Goal: Task Accomplishment & Management: Manage account settings

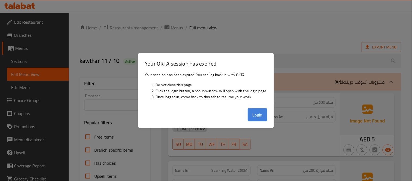
click at [259, 115] on button "Login" at bounding box center [258, 114] width 20 height 13
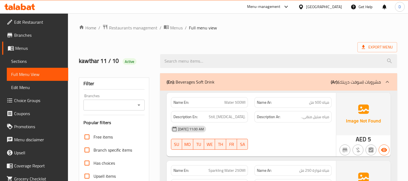
click at [20, 4] on icon at bounding box center [19, 7] width 31 height 7
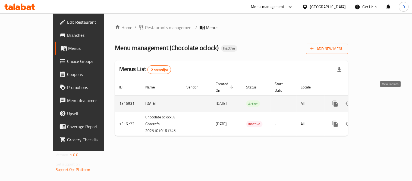
click at [378, 100] on icon "enhanced table" at bounding box center [375, 103] width 7 height 7
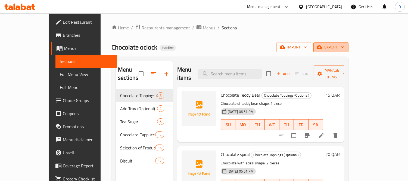
click at [322, 48] on icon "button" at bounding box center [319, 47] width 5 height 4
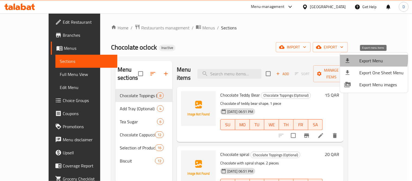
click at [365, 59] on span "Export Menu" at bounding box center [382, 60] width 44 height 7
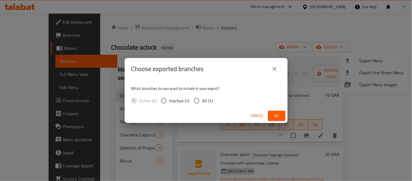
click at [209, 101] on span "All (1)" at bounding box center [208, 100] width 11 height 7
click at [203, 101] on input "All (1)" at bounding box center [196, 100] width 11 height 11
radio input "true"
click at [278, 114] on span "Ok" at bounding box center [277, 115] width 9 height 7
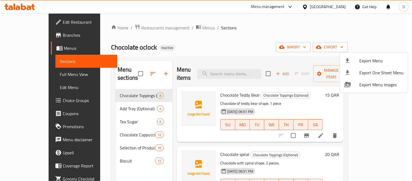
click at [35, 77] on div at bounding box center [206, 90] width 412 height 181
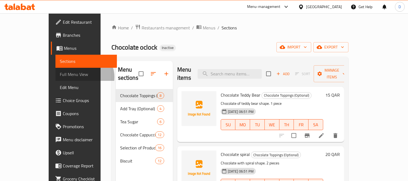
click at [60, 77] on span "Full Menu View" at bounding box center [86, 74] width 53 height 7
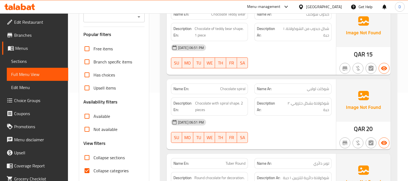
scroll to position [91, 0]
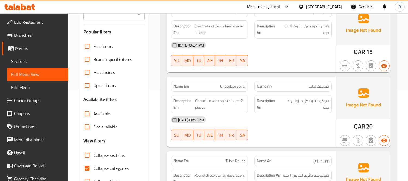
click at [100, 167] on span "Collapse categories" at bounding box center [111, 168] width 35 height 7
click at [94, 167] on input "Collapse categories" at bounding box center [86, 167] width 13 height 13
checkbox input "false"
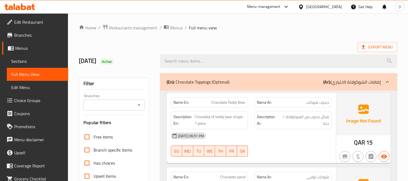
scroll to position [30, 0]
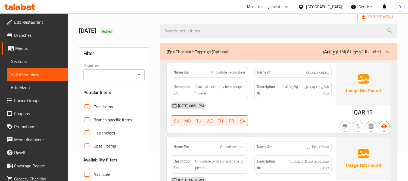
click at [325, 72] on span "دبدوب شوكلت" at bounding box center [317, 72] width 23 height 6
copy span "دبدوب"
drag, startPoint x: 211, startPoint y: 73, endPoint x: 247, endPoint y: 74, distance: 36.7
click at [247, 74] on div "Name En: Chocolate Teddy Bear" at bounding box center [209, 72] width 77 height 11
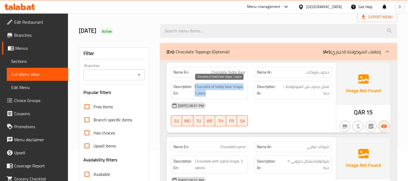
drag, startPoint x: 194, startPoint y: 86, endPoint x: 237, endPoint y: 92, distance: 43.4
click at [237, 92] on span "Chocolate of teddy bear shape. 1 piece" at bounding box center [220, 89] width 51 height 13
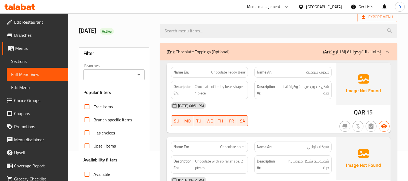
click at [283, 98] on div "Description Ar: شكل دبدوب من الشوكولاتة. ١ حبة" at bounding box center [292, 90] width 77 height 18
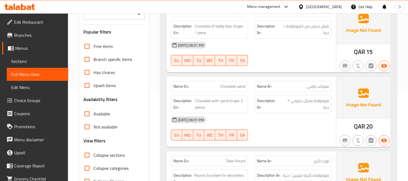
scroll to position [121, 0]
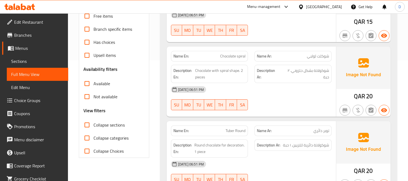
click at [310, 57] on span "شوكلت لولبي" at bounding box center [318, 56] width 22 height 6
copy span "لولبي"
click at [239, 57] on span "Chocolate spiral" at bounding box center [232, 56] width 25 height 6
drag, startPoint x: 198, startPoint y: 75, endPoint x: 237, endPoint y: 80, distance: 39.5
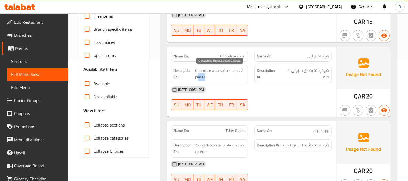
click at [237, 80] on span "Chocolate with spiral shape. 2 pieces" at bounding box center [220, 73] width 50 height 13
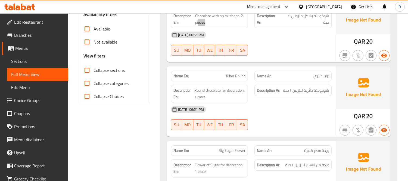
scroll to position [211, 0]
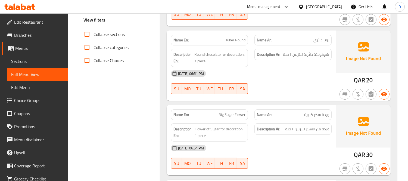
click at [304, 88] on div "12-10-2025 06:51 PM SU MO TU WE TH FR SA" at bounding box center [251, 82] width 167 height 30
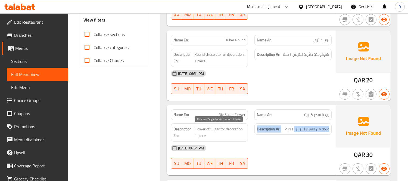
drag, startPoint x: 294, startPoint y: 129, endPoint x: 215, endPoint y: 136, distance: 79.2
click at [215, 136] on div "Description En: Flower of Sugar for decoration. 1 piece Description Ar: وردة من…" at bounding box center [251, 132] width 167 height 25
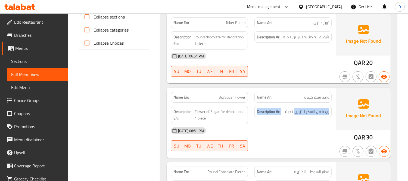
scroll to position [272, 0]
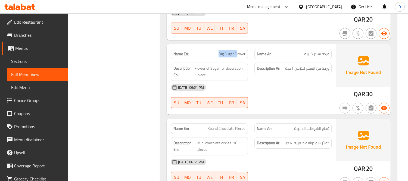
drag, startPoint x: 234, startPoint y: 56, endPoint x: 216, endPoint y: 56, distance: 17.7
click at [216, 56] on p "Name En: Big Sugar Flower" at bounding box center [209, 54] width 72 height 6
click at [203, 67] on span "Flower of Sugar for decoration. 1 piece" at bounding box center [220, 71] width 51 height 13
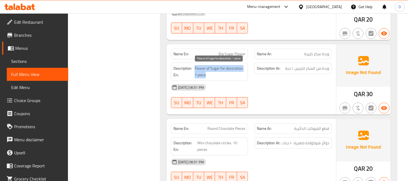
drag, startPoint x: 195, startPoint y: 67, endPoint x: 216, endPoint y: 76, distance: 22.4
click at [216, 76] on span "Flower of Sugar for decoration. 1 piece" at bounding box center [220, 71] width 51 height 13
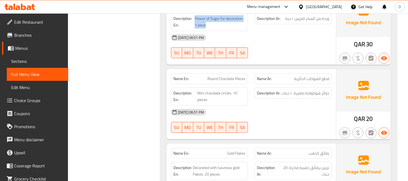
scroll to position [332, 0]
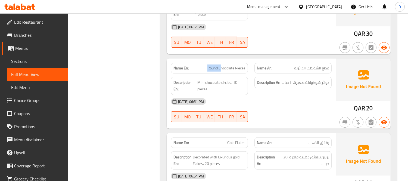
drag, startPoint x: 221, startPoint y: 69, endPoint x: 205, endPoint y: 67, distance: 16.2
click at [205, 67] on p "Name En: Round Chocolate Pieces" at bounding box center [209, 68] width 72 height 6
drag, startPoint x: 233, startPoint y: 82, endPoint x: 235, endPoint y: 89, distance: 8.0
click at [235, 89] on span "Mini chocolate circles. 10 pieces" at bounding box center [221, 85] width 48 height 13
drag, startPoint x: 213, startPoint y: 83, endPoint x: 199, endPoint y: 81, distance: 14.8
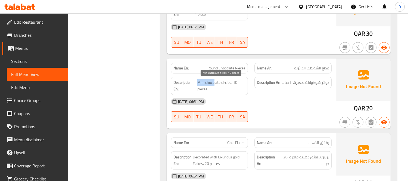
click at [199, 81] on span "Mini chocolate circles. 10 pieces" at bounding box center [221, 85] width 48 height 13
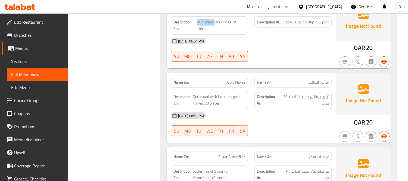
scroll to position [423, 0]
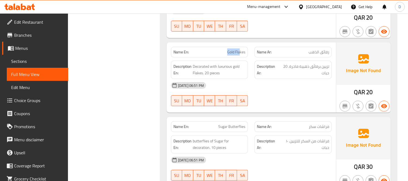
drag, startPoint x: 240, startPoint y: 53, endPoint x: 220, endPoint y: 54, distance: 20.1
click at [220, 54] on p "Name En: Gold Flakes" at bounding box center [209, 52] width 72 height 6
click at [240, 54] on span "Gold Flakes" at bounding box center [236, 52] width 18 height 6
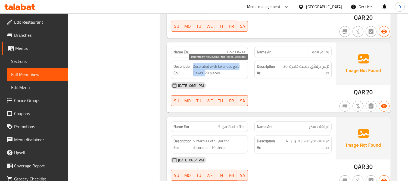
drag, startPoint x: 192, startPoint y: 67, endPoint x: 205, endPoint y: 72, distance: 13.7
click at [205, 72] on h6 "Description En: Decorated with luxurious gold Flakes. 20 pieces" at bounding box center [209, 69] width 72 height 13
click at [205, 73] on span "Decorated with luxurious gold Flakes. 20 pieces" at bounding box center [219, 69] width 53 height 13
drag, startPoint x: 222, startPoint y: 66, endPoint x: 216, endPoint y: 66, distance: 5.4
click at [216, 66] on span "Decorated with luxurious gold Flakes. 20 pieces" at bounding box center [219, 69] width 53 height 13
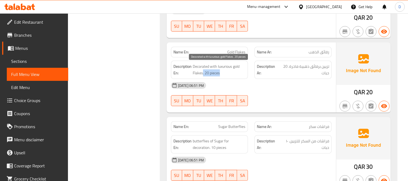
drag, startPoint x: 203, startPoint y: 73, endPoint x: 225, endPoint y: 71, distance: 22.1
click at [225, 71] on span "Decorated with luxurious gold Flakes. 20 pieces" at bounding box center [219, 69] width 53 height 13
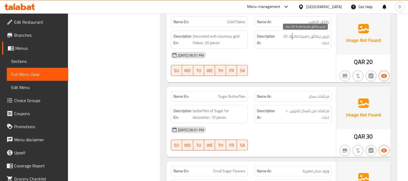
click at [292, 38] on span "تزیین برقائق ذهبية فاخرة. 20 حبات" at bounding box center [304, 39] width 50 height 13
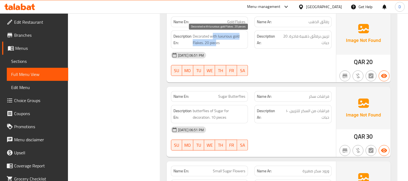
drag, startPoint x: 214, startPoint y: 33, endPoint x: 215, endPoint y: 44, distance: 11.5
click at [215, 44] on div "Description En: Decorated with luxurious gold Flakes. 20 pieces" at bounding box center [209, 39] width 77 height 18
click at [217, 42] on span "Decorated with luxurious gold Flakes. 20 pieces" at bounding box center [219, 39] width 53 height 13
click at [217, 41] on span "Decorated with luxurious gold Flakes. 20 pieces" at bounding box center [219, 39] width 53 height 13
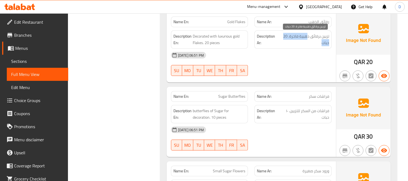
drag, startPoint x: 307, startPoint y: 37, endPoint x: 296, endPoint y: 42, distance: 11.4
click at [296, 42] on span "تزیین برقائق ذهبية فاخرة. 20 حبات" at bounding box center [304, 39] width 50 height 13
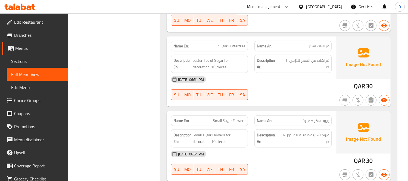
scroll to position [513, 0]
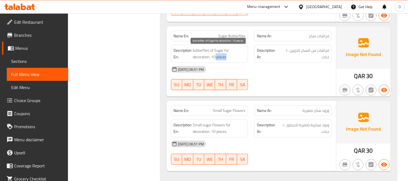
drag, startPoint x: 215, startPoint y: 55, endPoint x: 232, endPoint y: 55, distance: 16.3
click at [232, 55] on span "butterflies of Sugar for decoration. 10 pieces" at bounding box center [219, 53] width 53 height 13
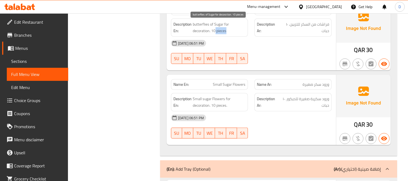
scroll to position [574, 0]
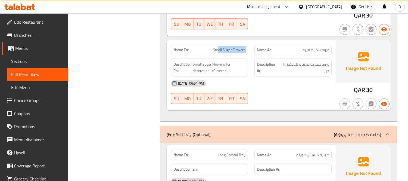
drag, startPoint x: 218, startPoint y: 50, endPoint x: 255, endPoint y: 50, distance: 37.2
click at [255, 50] on div "Name En: Small Sugar Flowers Name Ar: ورود سكر صغيرة" at bounding box center [251, 49] width 167 height 17
drag, startPoint x: 320, startPoint y: 69, endPoint x: 287, endPoint y: 66, distance: 32.8
click at [287, 66] on span "ورود سكرية صغيرة للديكور. ۱۰ حبات" at bounding box center [304, 67] width 50 height 13
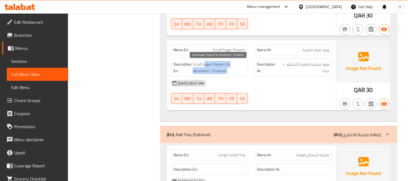
drag, startPoint x: 204, startPoint y: 64, endPoint x: 228, endPoint y: 71, distance: 24.3
click at [228, 71] on span "Small sugar Flowers for decoration. 10 pieces." at bounding box center [219, 67] width 53 height 13
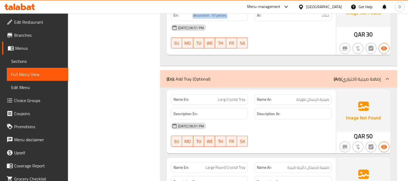
scroll to position [664, 0]
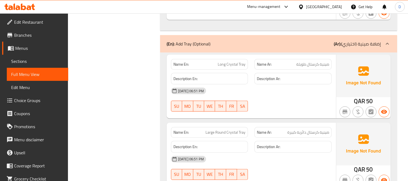
click at [287, 102] on div "12-10-2025 06:51 PM SU MO TU WE TH FR SA" at bounding box center [251, 99] width 167 height 30
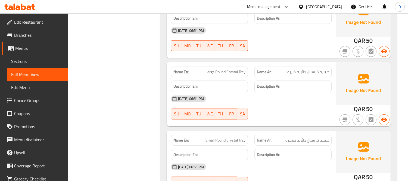
scroll to position [695, 0]
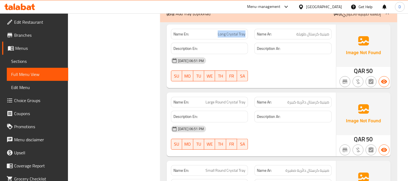
drag, startPoint x: 245, startPoint y: 35, endPoint x: 210, endPoint y: 35, distance: 35.1
click at [210, 35] on p "Name En: Long Crystal Tray" at bounding box center [209, 34] width 72 height 6
drag, startPoint x: 241, startPoint y: 101, endPoint x: 206, endPoint y: 100, distance: 35.9
click at [206, 100] on span "Large Round Crystal Tray" at bounding box center [226, 102] width 40 height 6
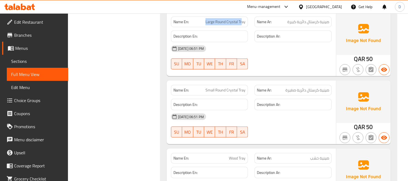
scroll to position [785, 0]
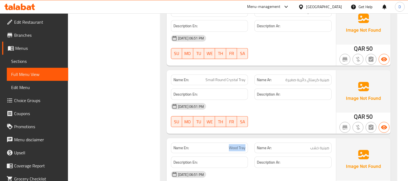
drag, startPoint x: 245, startPoint y: 146, endPoint x: 227, endPoint y: 145, distance: 18.5
click at [227, 145] on div "Name En: Wood Tray" at bounding box center [209, 147] width 77 height 11
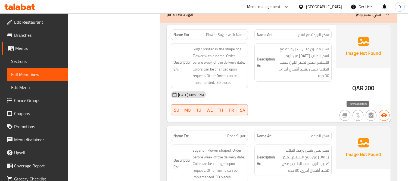
scroll to position [966, 0]
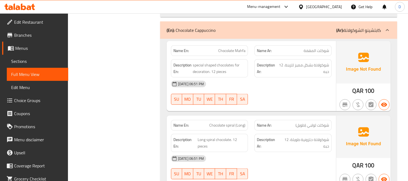
scroll to position [1601, 0]
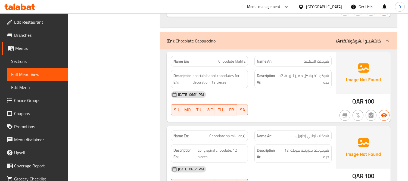
click at [189, 77] on strong "Description En:" at bounding box center [182, 78] width 18 height 13
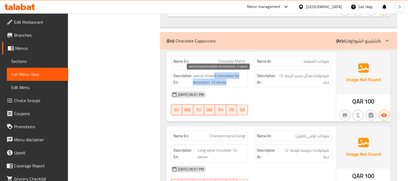
drag, startPoint x: 213, startPoint y: 78, endPoint x: 230, endPoint y: 85, distance: 18.1
click at [230, 85] on span "special shaped chocolates for decoration. 12 pieces" at bounding box center [219, 78] width 53 height 13
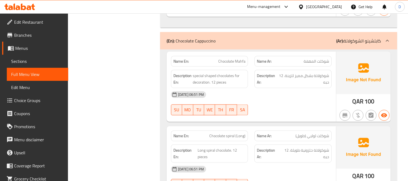
click at [258, 88] on div "Description Ar: شوكولاتة بشكل مميز للزينة. 12 حبه" at bounding box center [292, 79] width 77 height 18
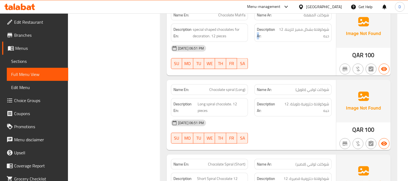
scroll to position [1661, 0]
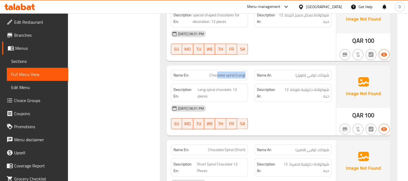
drag, startPoint x: 217, startPoint y: 78, endPoint x: 249, endPoint y: 76, distance: 32.4
click at [249, 76] on div "Name En: Chocolate spiral (Long)" at bounding box center [210, 75] width 84 height 17
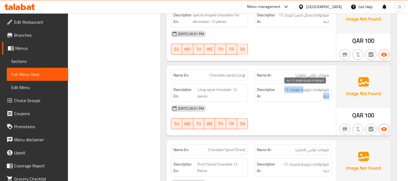
drag, startPoint x: 304, startPoint y: 94, endPoint x: 285, endPoint y: 96, distance: 19.2
click at [285, 96] on span "شوكولاتة حلزونية طويلة. 12 حبه" at bounding box center [304, 92] width 49 height 13
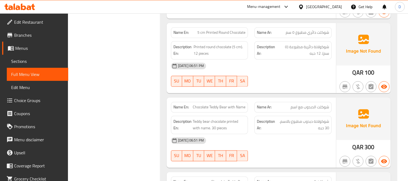
scroll to position [1842, 0]
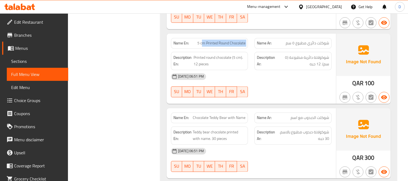
drag, startPoint x: 202, startPoint y: 45, endPoint x: 256, endPoint y: 47, distance: 53.9
click at [256, 47] on div "Name En: 5 cm Printed Round Chocolate Name Ar: شوكلت دائري مطبوع ٥ سم" at bounding box center [251, 43] width 167 height 17
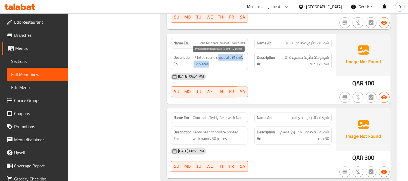
drag, startPoint x: 219, startPoint y: 59, endPoint x: 211, endPoint y: 67, distance: 10.4
click at [211, 67] on span "Printed round chocolate (5 cm). 12 pieces" at bounding box center [220, 60] width 52 height 13
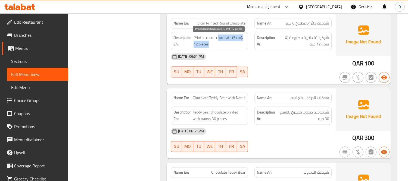
scroll to position [1873, 0]
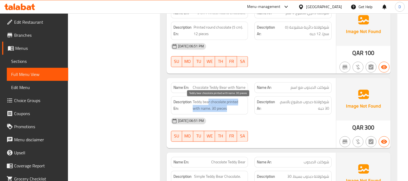
drag, startPoint x: 209, startPoint y: 100, endPoint x: 233, endPoint y: 110, distance: 26.4
click at [233, 110] on span "Teddy bear chocolate printed with name. 30 pieces" at bounding box center [219, 104] width 53 height 13
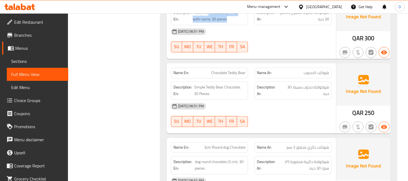
scroll to position [1963, 0]
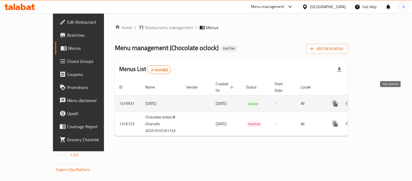
click at [378, 100] on icon "enhanced table" at bounding box center [375, 103] width 7 height 7
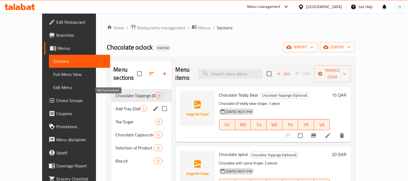
click at [116, 105] on span "Add Tray (Optional)" at bounding box center [128, 108] width 25 height 7
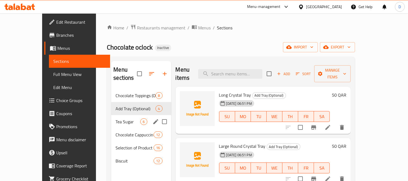
click at [111, 117] on div "Tea Sugar 6" at bounding box center [141, 121] width 60 height 13
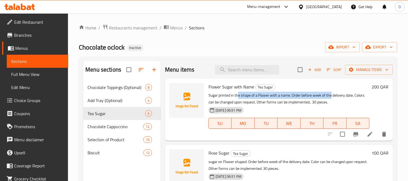
drag, startPoint x: 238, startPoint y: 96, endPoint x: 331, endPoint y: 94, distance: 93.0
click at [331, 94] on p "Sugar printed in the shape of a Flower with a name. Order before week of the de…" at bounding box center [289, 99] width 161 height 14
click at [289, 98] on p "Sugar printed in the shape of a Flower with a name. Order before week of the de…" at bounding box center [289, 99] width 161 height 14
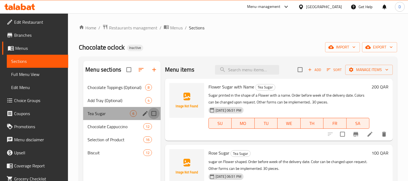
click at [153, 113] on input "Menu sections" at bounding box center [153, 113] width 11 height 11
checkbox input "true"
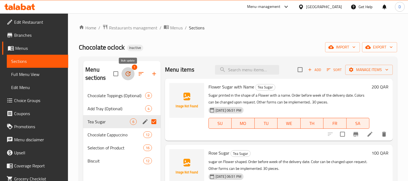
click at [129, 76] on icon "button" at bounding box center [128, 73] width 5 height 5
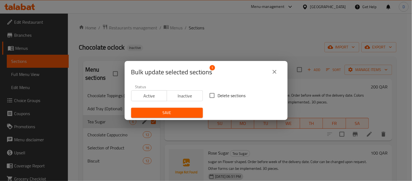
click at [209, 98] on input "Delete sections" at bounding box center [212, 95] width 11 height 11
checkbox input "true"
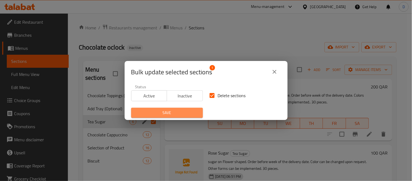
click at [191, 116] on span "Save" at bounding box center [167, 112] width 63 height 7
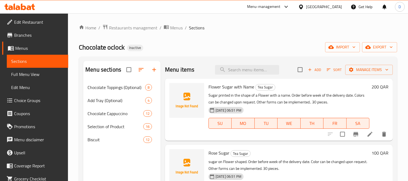
click at [28, 6] on icon at bounding box center [29, 7] width 5 height 5
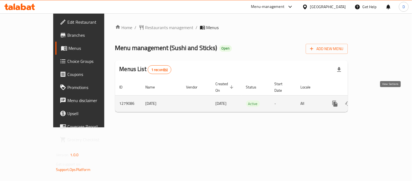
click at [378, 100] on icon "enhanced table" at bounding box center [374, 103] width 7 height 7
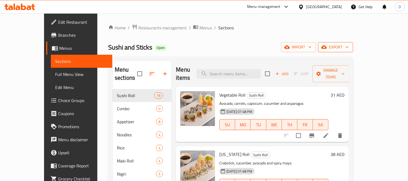
click at [353, 42] on button "export" at bounding box center [335, 47] width 35 height 10
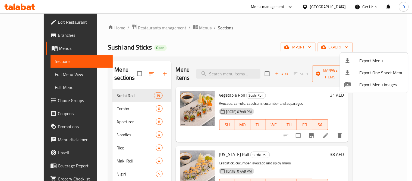
click at [287, 47] on div at bounding box center [206, 90] width 412 height 181
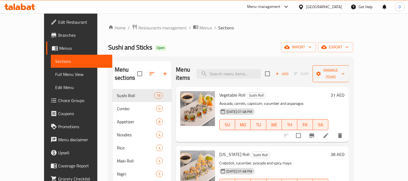
click at [345, 69] on span "Manage items" at bounding box center [331, 74] width 28 height 14
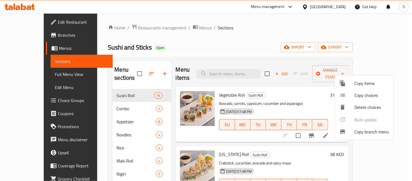
click at [356, 131] on span "Copy branch menu" at bounding box center [372, 131] width 35 height 7
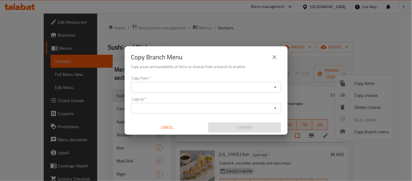
click at [196, 88] on input "Copy from   *" at bounding box center [202, 87] width 138 height 8
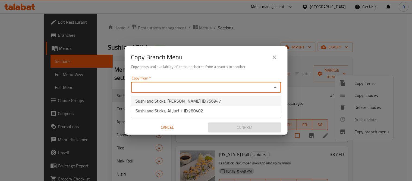
click at [207, 101] on span "756947" at bounding box center [214, 101] width 15 height 8
type input "Sushi and Sticks, Al Nasserya"
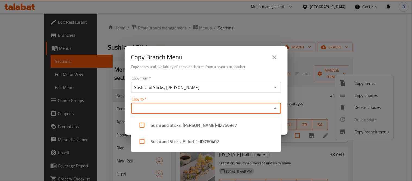
click at [189, 107] on input "Copy to   *" at bounding box center [202, 108] width 138 height 8
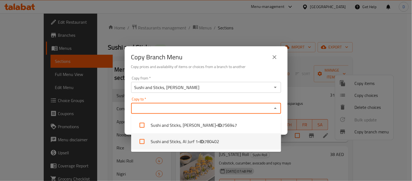
click at [197, 146] on li "Sushi and Sticks, Al Jurf 1 - ID: 780402" at bounding box center [206, 141] width 150 height 16
checkbox input "true"
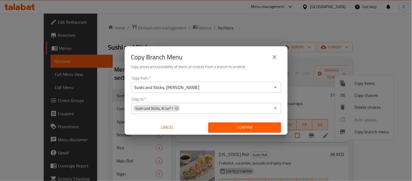
click at [211, 52] on div "Copy Branch Menu" at bounding box center [206, 57] width 150 height 13
click at [238, 128] on span "Confirm" at bounding box center [245, 127] width 64 height 7
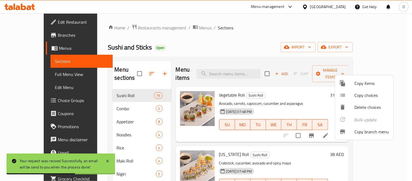
click at [373, 48] on div at bounding box center [206, 90] width 412 height 181
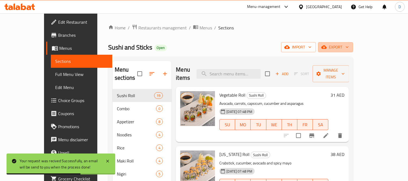
click at [349, 48] on span "export" at bounding box center [335, 47] width 26 height 7
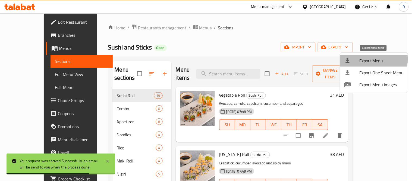
click at [359, 59] on div at bounding box center [352, 60] width 15 height 7
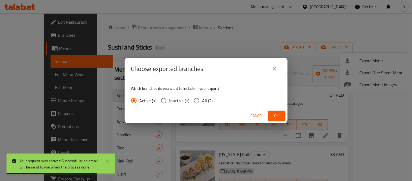
drag, startPoint x: 206, startPoint y: 99, endPoint x: 238, endPoint y: 105, distance: 32.9
click at [206, 100] on span "All (2)" at bounding box center [208, 100] width 11 height 7
click at [187, 99] on span "Inactive (1)" at bounding box center [180, 100] width 20 height 7
click at [170, 99] on input "Inactive (1)" at bounding box center [163, 100] width 11 height 11
radio input "true"
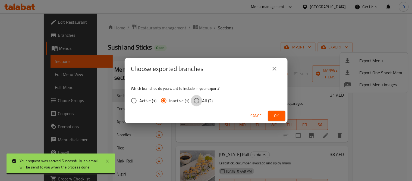
click at [195, 100] on input "All (2)" at bounding box center [196, 100] width 11 height 11
radio input "true"
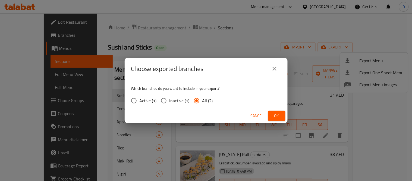
click at [276, 119] on span "Ok" at bounding box center [277, 115] width 9 height 7
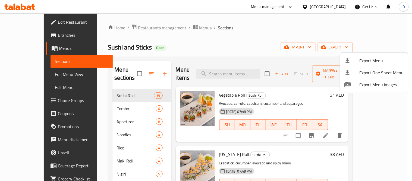
click at [173, 29] on div at bounding box center [206, 90] width 412 height 181
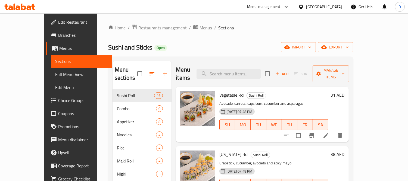
click at [200, 27] on span "Menus" at bounding box center [206, 27] width 13 height 7
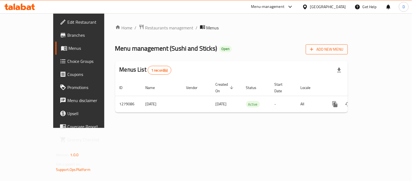
click at [344, 50] on span "Add New Menu" at bounding box center [326, 49] width 33 height 7
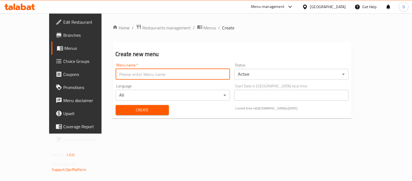
click at [187, 72] on input "text" at bounding box center [173, 74] width 114 height 11
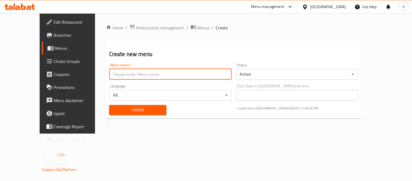
type input "Menu"
click at [137, 113] on span "Create" at bounding box center [138, 110] width 49 height 7
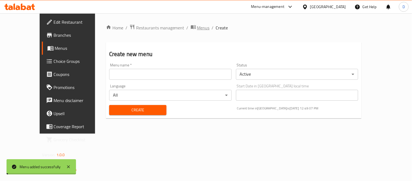
click at [197, 29] on span "Menus" at bounding box center [203, 27] width 13 height 7
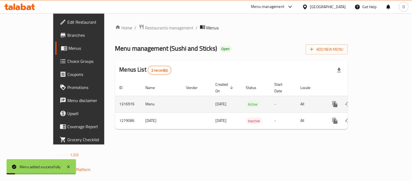
click at [378, 101] on icon "enhanced table" at bounding box center [374, 104] width 7 height 7
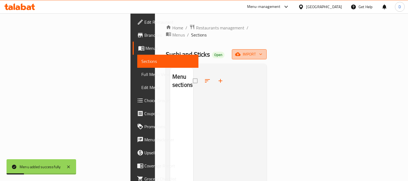
click at [267, 52] on button "import" at bounding box center [249, 54] width 35 height 10
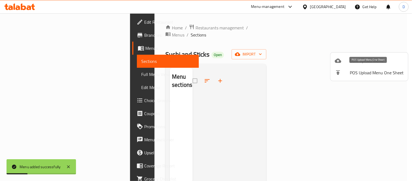
click at [361, 67] on li "POS Upload Menu One Sheet" at bounding box center [370, 73] width 78 height 12
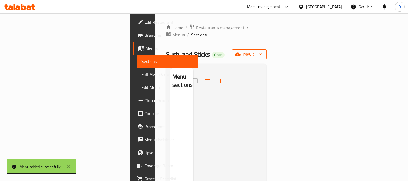
click at [262, 51] on span "import" at bounding box center [249, 54] width 26 height 7
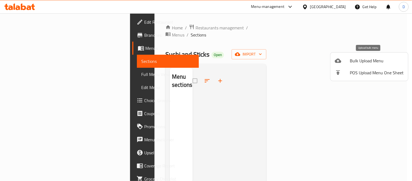
click at [355, 61] on span "Bulk Upload Menu" at bounding box center [377, 60] width 54 height 7
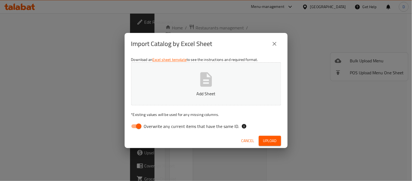
click at [153, 125] on span "Overwrite any current items that have the same ID." at bounding box center [191, 126] width 95 height 7
click at [153, 125] on input "Overwrite any current items that have the same ID." at bounding box center [138, 126] width 31 height 10
checkbox input "false"
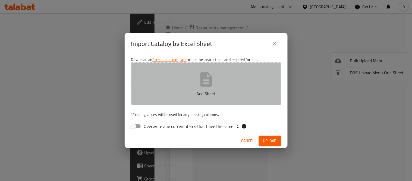
click at [179, 88] on button "Add Sheet" at bounding box center [206, 83] width 150 height 43
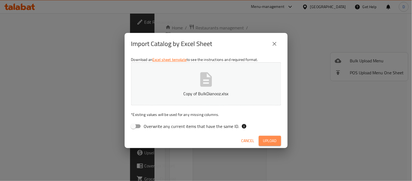
click at [262, 139] on button "Upload" at bounding box center [270, 141] width 22 height 10
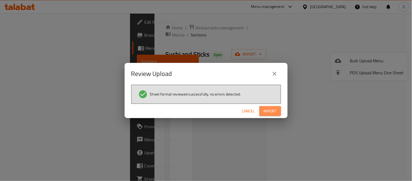
click at [271, 112] on span "Import" at bounding box center [270, 111] width 13 height 7
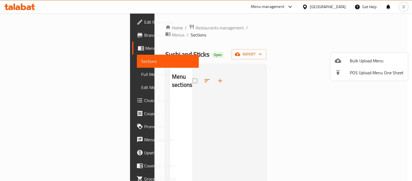
click at [176, 28] on div at bounding box center [206, 90] width 412 height 181
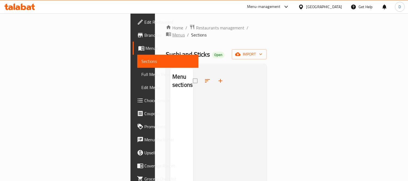
click at [176, 32] on span "Menus" at bounding box center [178, 35] width 13 height 7
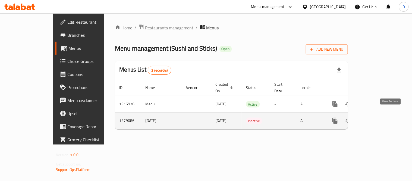
click at [378, 117] on icon "enhanced table" at bounding box center [374, 120] width 7 height 7
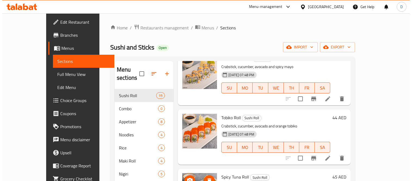
scroll to position [91, 0]
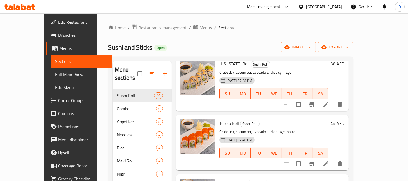
click at [200, 28] on span "Menus" at bounding box center [206, 27] width 13 height 7
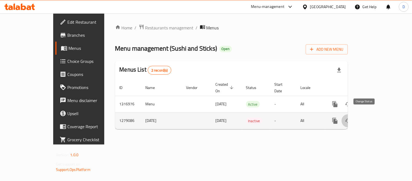
click at [352, 117] on icon "enhanced table" at bounding box center [348, 120] width 7 height 7
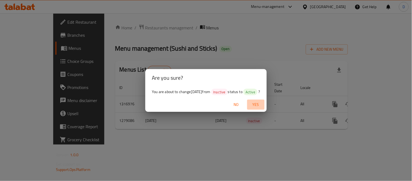
click at [262, 102] on span "Yes" at bounding box center [256, 104] width 13 height 7
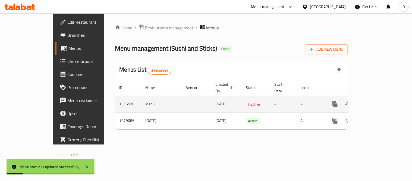
click at [141, 97] on td "Menu" at bounding box center [161, 104] width 41 height 17
copy td "Menu"
click at [378, 101] on icon "enhanced table" at bounding box center [374, 104] width 7 height 7
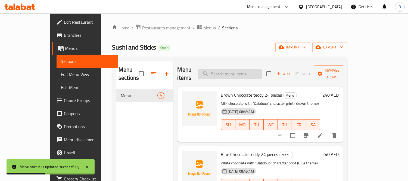
click at [262, 69] on input "search" at bounding box center [230, 74] width 64 height 10
click at [203, 27] on span "Menus" at bounding box center [209, 27] width 13 height 7
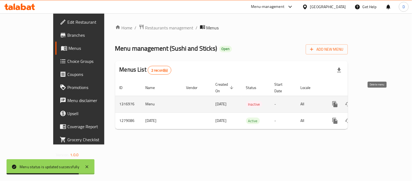
click at [365, 101] on icon "enhanced table" at bounding box center [361, 104] width 7 height 7
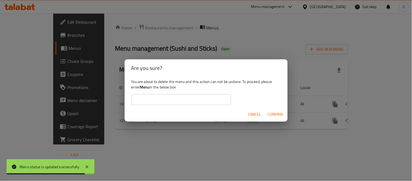
click at [220, 96] on input "text" at bounding box center [181, 99] width 100 height 11
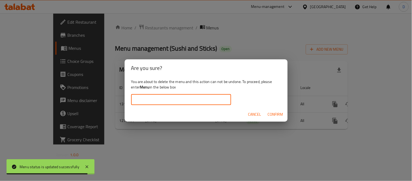
paste input "Menu"
type input "Menu"
click at [276, 116] on span "Confirm" at bounding box center [275, 114] width 15 height 7
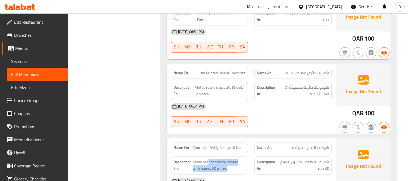
drag, startPoint x: 33, startPoint y: 60, endPoint x: 40, endPoint y: 60, distance: 7.1
click at [33, 60] on span "Sections" at bounding box center [37, 61] width 53 height 7
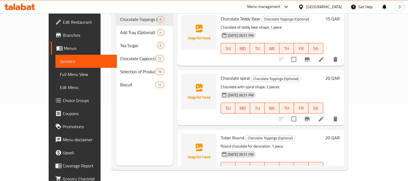
scroll to position [76, 0]
click at [51, 44] on link "Menus" at bounding box center [84, 48] width 66 height 13
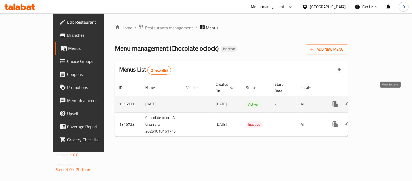
click at [377, 102] on icon "enhanced table" at bounding box center [374, 104] width 5 height 5
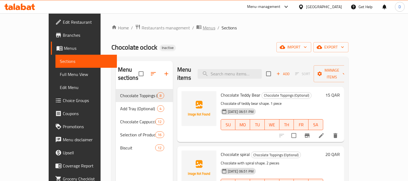
click at [203, 29] on span "Menus" at bounding box center [209, 27] width 13 height 7
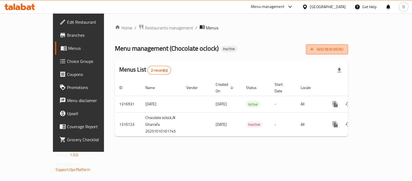
click at [349, 53] on button "Add New Menu" at bounding box center [327, 49] width 42 height 10
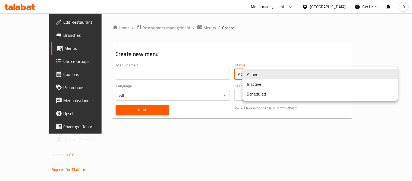
click at [356, 73] on body "​ Menu-management Qatar Get Help D Edit Restaurant Branches Menus Choice Groups…" at bounding box center [206, 96] width 412 height 167
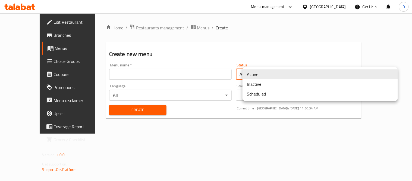
click at [186, 123] on div at bounding box center [206, 90] width 412 height 181
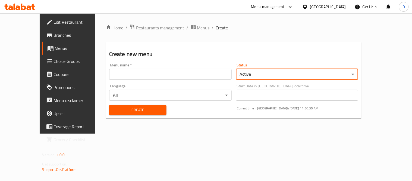
click at [140, 76] on input "text" at bounding box center [170, 74] width 123 height 11
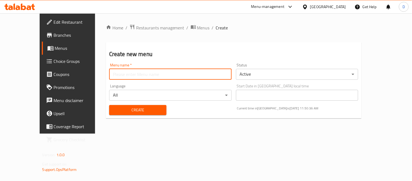
type input "Menu"
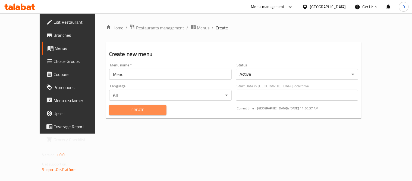
click at [129, 111] on span "Create" at bounding box center [138, 110] width 49 height 7
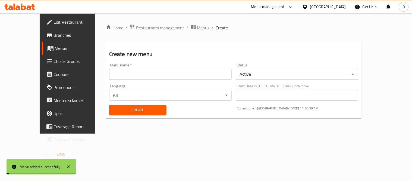
click at [197, 27] on span "Menus" at bounding box center [203, 27] width 13 height 7
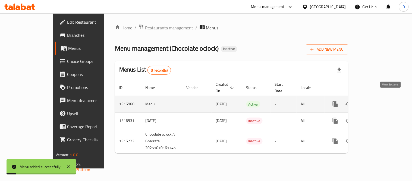
click at [378, 101] on icon "enhanced table" at bounding box center [375, 104] width 7 height 7
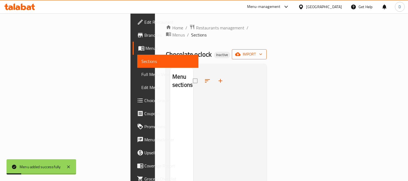
click at [262, 51] on span "import" at bounding box center [249, 54] width 26 height 7
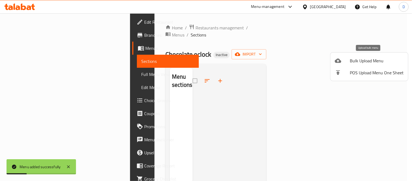
click at [362, 61] on span "Bulk Upload Menu" at bounding box center [377, 60] width 54 height 7
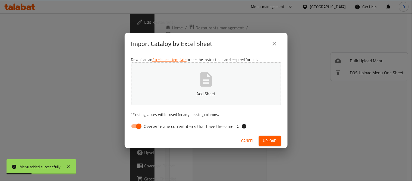
drag, startPoint x: 194, startPoint y: 126, endPoint x: 194, endPoint y: 122, distance: 3.8
click at [194, 126] on span "Overwrite any current items that have the same ID." at bounding box center [191, 126] width 95 height 7
click at [154, 126] on input "Overwrite any current items that have the same ID." at bounding box center [138, 126] width 31 height 10
checkbox input "false"
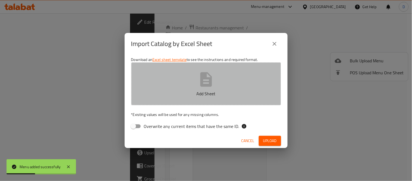
click at [198, 97] on p "Add Sheet" at bounding box center [206, 93] width 133 height 7
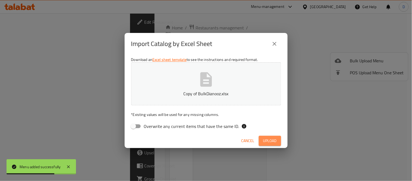
click at [266, 138] on span "Upload" at bounding box center [270, 140] width 14 height 7
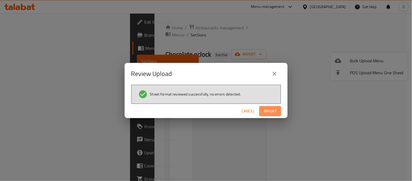
click at [271, 113] on span "Import" at bounding box center [270, 111] width 13 height 7
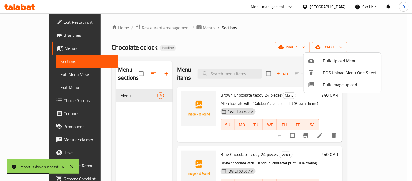
click at [178, 30] on div at bounding box center [206, 90] width 412 height 181
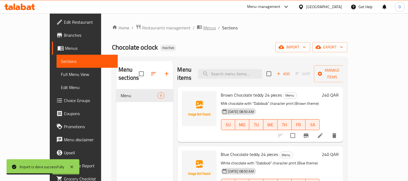
click at [203, 28] on span "Menus" at bounding box center [209, 27] width 13 height 7
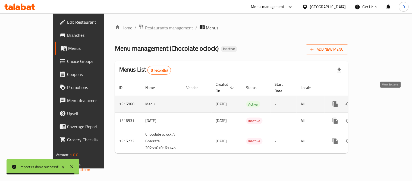
click at [377, 102] on icon "enhanced table" at bounding box center [374, 104] width 5 height 5
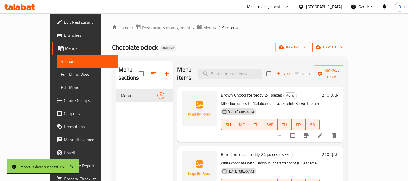
click at [343, 46] on span "export" at bounding box center [330, 47] width 26 height 7
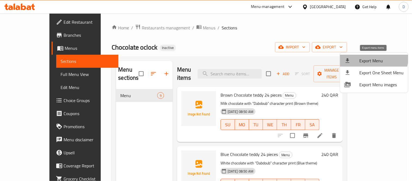
click at [373, 58] on span "Export Menu" at bounding box center [382, 60] width 44 height 7
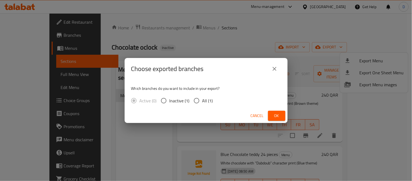
click at [212, 98] on span "All (1)" at bounding box center [208, 100] width 11 height 7
click at [203, 98] on input "All (1)" at bounding box center [196, 100] width 11 height 11
radio input "true"
drag, startPoint x: 271, startPoint y: 113, endPoint x: 269, endPoint y: 110, distance: 3.4
click at [271, 113] on button "Ok" at bounding box center [276, 116] width 17 height 10
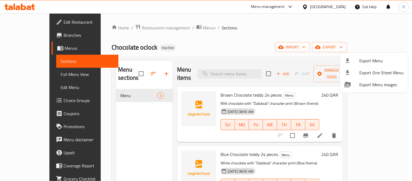
click at [173, 27] on div at bounding box center [206, 90] width 412 height 181
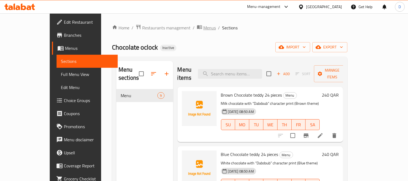
click at [203, 27] on span "Menus" at bounding box center [209, 27] width 13 height 7
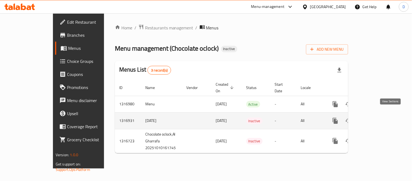
click at [378, 117] on icon "enhanced table" at bounding box center [375, 120] width 7 height 7
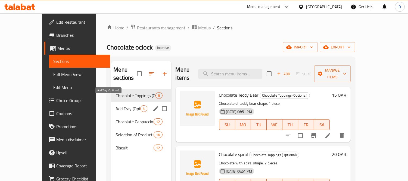
drag, startPoint x: 127, startPoint y: 99, endPoint x: 122, endPoint y: 102, distance: 5.7
click at [127, 105] on span "Add Tray (Optional)" at bounding box center [128, 108] width 25 height 7
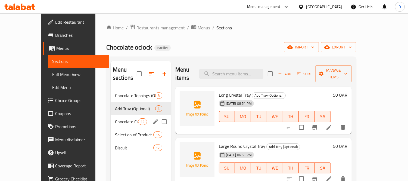
click at [117, 115] on div "Chocolate Cappuccino 12" at bounding box center [141, 121] width 60 height 13
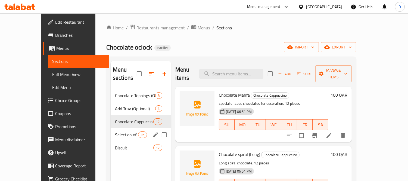
click at [111, 128] on div "Selection of Product 16" at bounding box center [141, 134] width 60 height 13
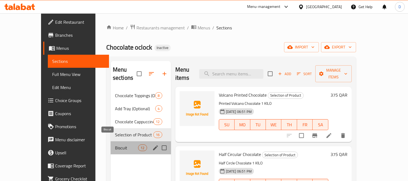
click at [115, 144] on span "Biscuit" at bounding box center [126, 147] width 23 height 7
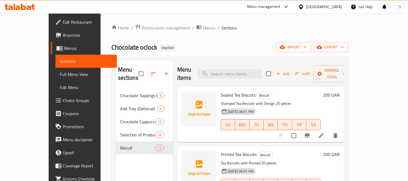
click at [19, 3] on div at bounding box center [19, 6] width 39 height 11
click at [19, 4] on icon at bounding box center [19, 7] width 31 height 7
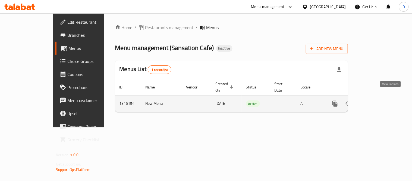
click at [378, 100] on icon "enhanced table" at bounding box center [374, 103] width 7 height 7
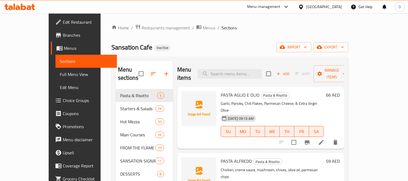
click at [60, 74] on span "Full Menu View" at bounding box center [86, 74] width 53 height 7
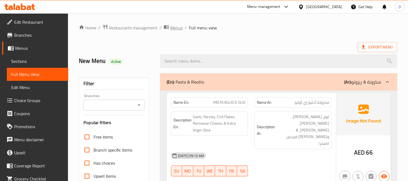
click at [173, 28] on span "Menus" at bounding box center [176, 27] width 13 height 7
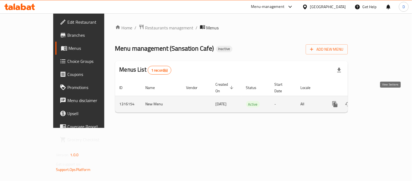
click at [378, 101] on icon "enhanced table" at bounding box center [374, 104] width 7 height 7
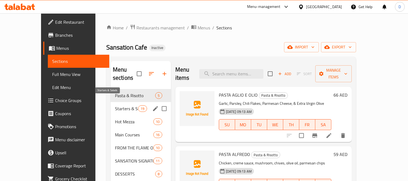
click at [115, 105] on span "Starters & Salads" at bounding box center [126, 108] width 23 height 7
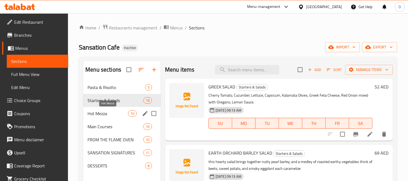
click at [106, 113] on span "Hot Mezza" at bounding box center [108, 113] width 40 height 7
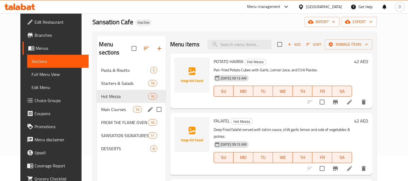
scroll to position [60, 0]
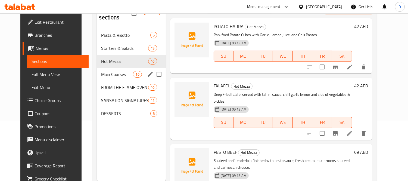
click at [106, 70] on div "Main Courses 16" at bounding box center [131, 74] width 69 height 13
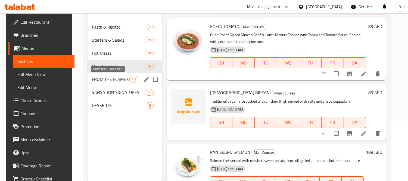
click at [119, 81] on span "FROM THE FLAME OVEN" at bounding box center [111, 79] width 38 height 7
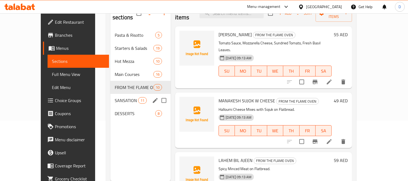
click at [113, 94] on div "SANSATION SIGNATURES 11" at bounding box center [140, 100] width 60 height 13
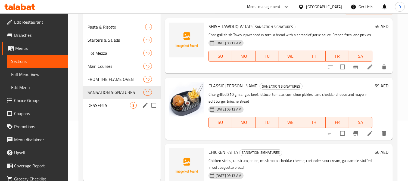
click at [111, 101] on div "DESSERTS 8" at bounding box center [121, 105] width 77 height 13
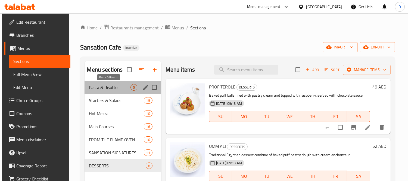
click at [115, 85] on span "Pasta & Risotto" at bounding box center [109, 87] width 41 height 7
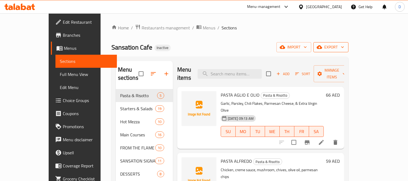
click at [344, 48] on span "export" at bounding box center [331, 47] width 26 height 7
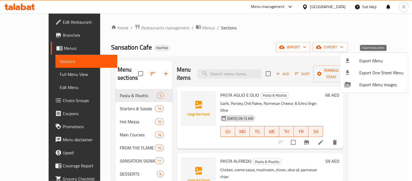
click at [374, 55] on li "Export Menu" at bounding box center [374, 61] width 68 height 12
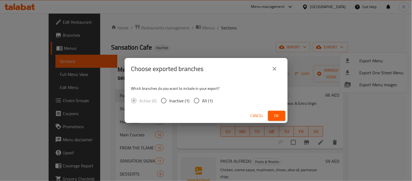
click at [205, 97] on span "All (1)" at bounding box center [208, 100] width 11 height 7
click at [203, 97] on input "All (1)" at bounding box center [196, 100] width 11 height 11
radio input "true"
click at [282, 113] on button "Ok" at bounding box center [276, 116] width 17 height 10
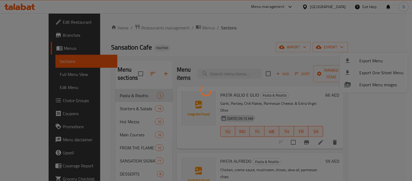
click at [36, 75] on div at bounding box center [206, 90] width 412 height 181
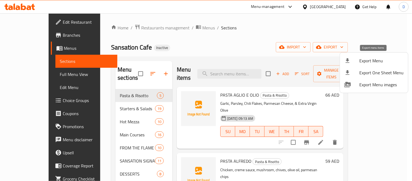
click at [381, 58] on span "Export Menu" at bounding box center [382, 60] width 44 height 7
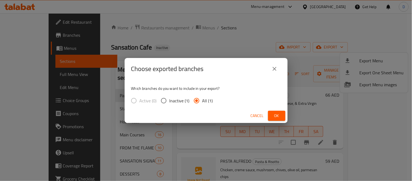
click at [198, 101] on input "All (1)" at bounding box center [196, 100] width 11 height 11
click at [275, 113] on span "Ok" at bounding box center [277, 115] width 9 height 7
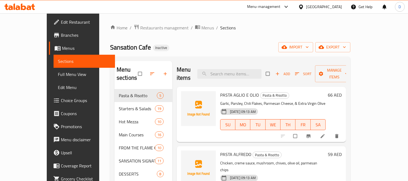
click at [58, 76] on span "Full Menu View" at bounding box center [84, 74] width 53 height 7
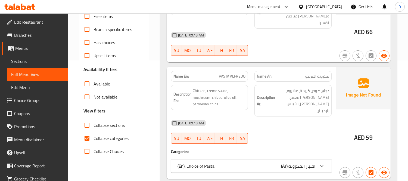
scroll to position [121, 0]
click at [90, 139] on input "Collapse categories" at bounding box center [86, 137] width 13 height 13
checkbox input "false"
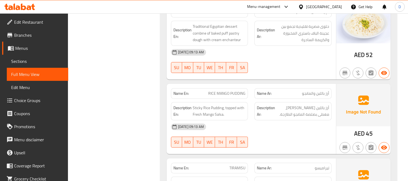
scroll to position [6818, 0]
